Goal: Task Accomplishment & Management: Manage account settings

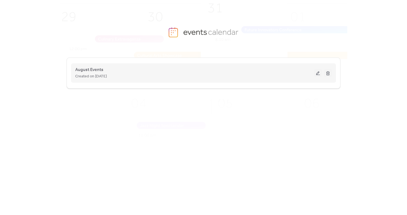
click at [118, 75] on div "Created on 5-Aug-2025" at bounding box center [194, 76] width 239 height 7
click at [318, 71] on button at bounding box center [318, 73] width 8 height 8
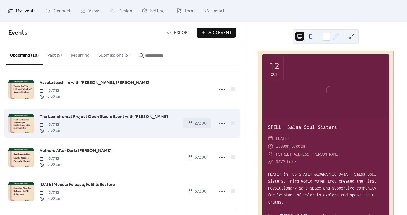
scroll to position [40, 0]
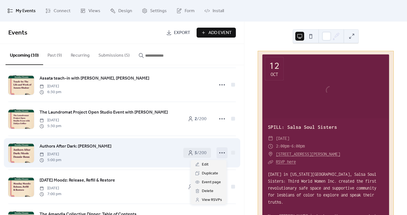
click at [218, 152] on icon at bounding box center [222, 153] width 9 height 9
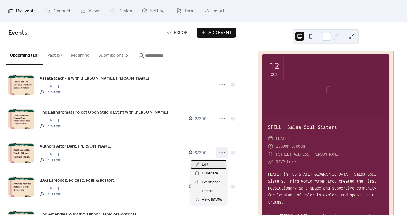
click at [206, 165] on span "Edit" at bounding box center [205, 165] width 7 height 7
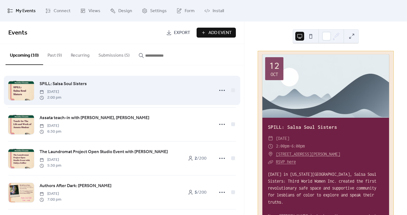
scroll to position [1, 0]
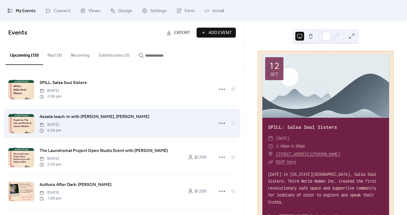
click at [142, 119] on span "Assata teach-in with [PERSON_NAME], [PERSON_NAME]" at bounding box center [95, 117] width 110 height 7
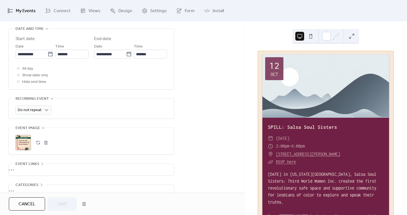
scroll to position [188, 0]
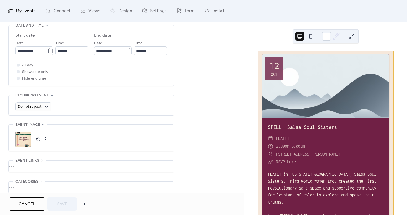
click at [37, 139] on button "button" at bounding box center [38, 140] width 8 height 8
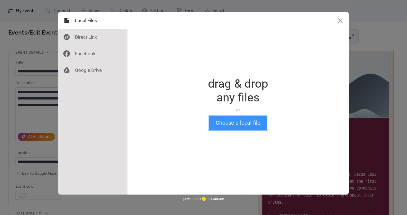
click at [227, 124] on button "Choose a local file" at bounding box center [238, 123] width 59 height 14
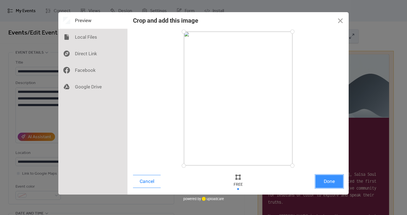
click at [330, 182] on button "Done" at bounding box center [330, 181] width 28 height 13
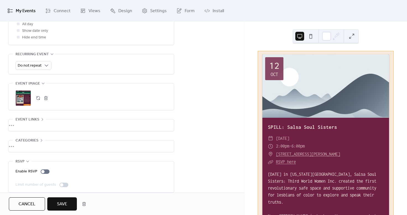
scroll to position [236, 0]
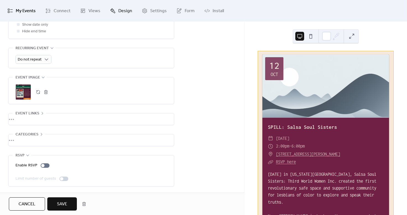
click at [120, 9] on span "Design" at bounding box center [125, 11] width 14 height 9
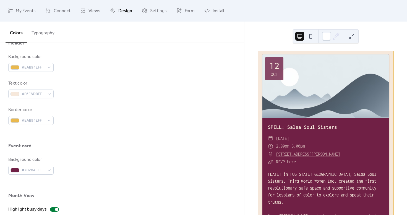
scroll to position [364, 0]
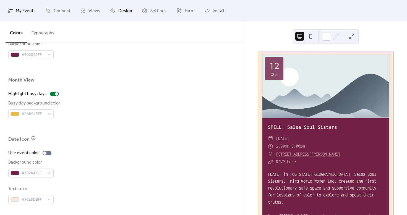
click at [26, 8] on span "My Events" at bounding box center [26, 11] width 20 height 9
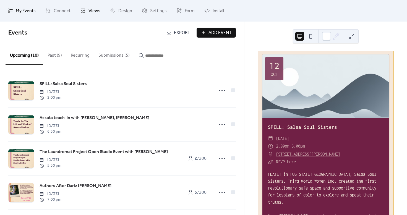
click at [87, 12] on link "Views" at bounding box center [90, 10] width 28 height 17
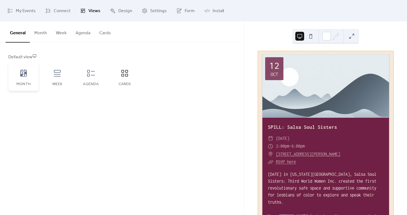
click at [32, 76] on div "Month" at bounding box center [23, 77] width 30 height 28
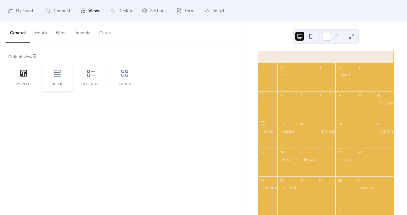
click at [53, 84] on div "Week" at bounding box center [57, 84] width 19 height 4
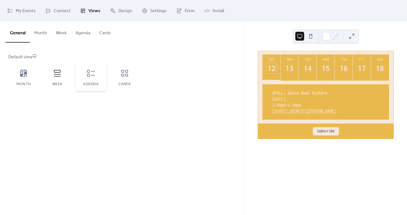
click at [97, 79] on div "Agenda" at bounding box center [91, 77] width 30 height 28
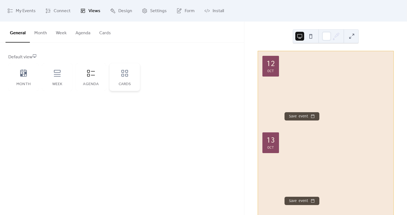
click at [115, 80] on div "Cards" at bounding box center [125, 77] width 30 height 28
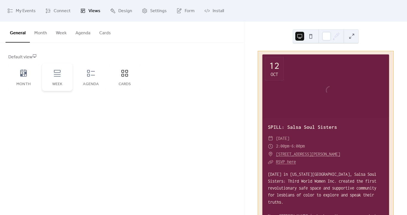
click at [64, 76] on div "Week" at bounding box center [57, 77] width 30 height 28
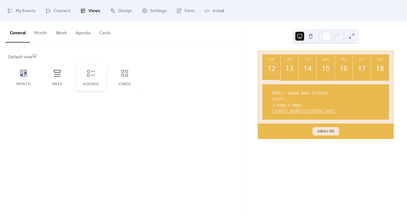
click at [95, 77] on icon at bounding box center [91, 73] width 9 height 9
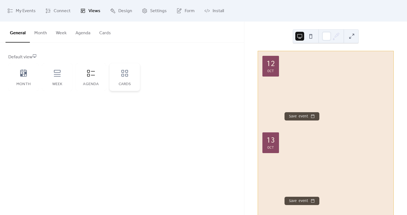
click at [122, 76] on icon at bounding box center [124, 73] width 9 height 9
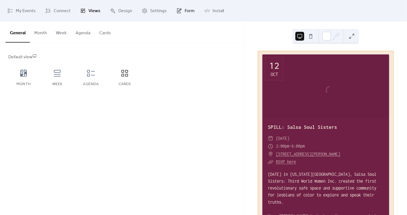
click at [180, 15] on link "Form" at bounding box center [185, 10] width 27 height 17
